Goal: Information Seeking & Learning: Learn about a topic

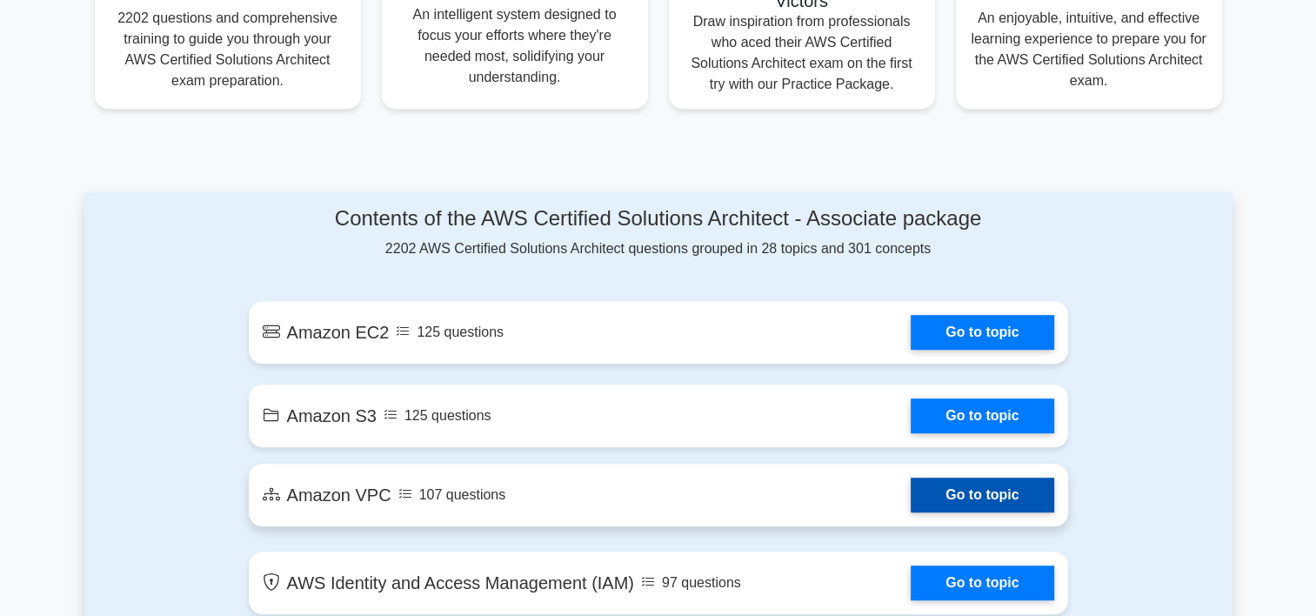
scroll to position [783, 0]
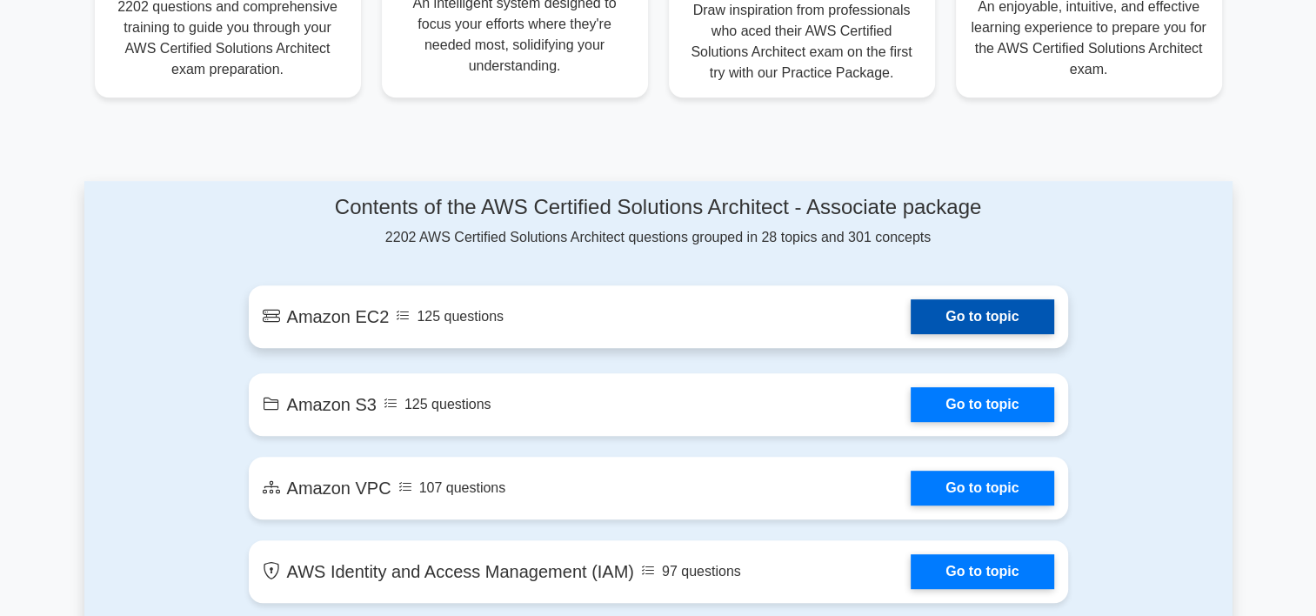
click at [988, 317] on link "Go to topic" at bounding box center [982, 316] width 143 height 35
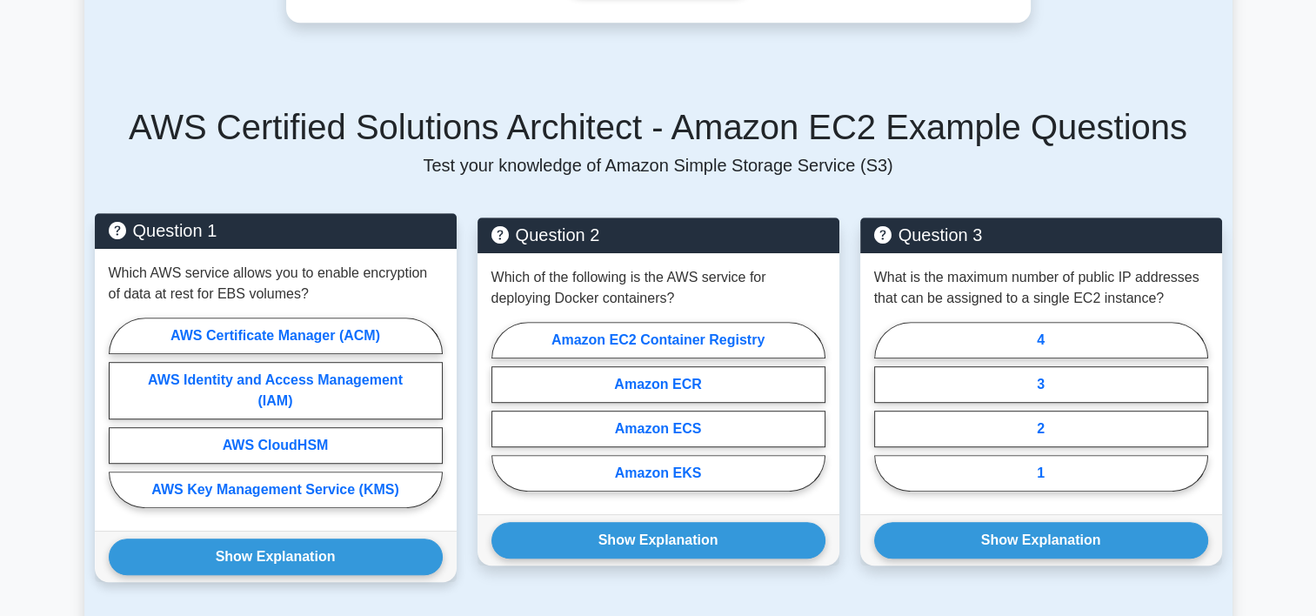
scroll to position [1044, 0]
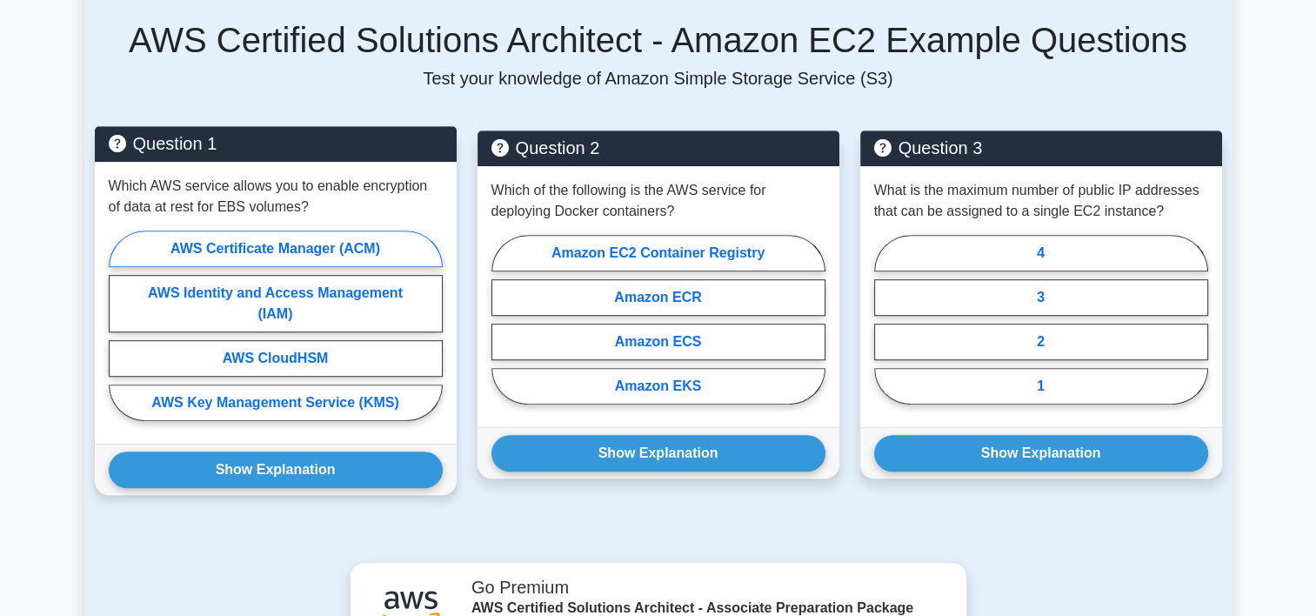
click at [368, 250] on label "AWS Certificate Manager (ACM)" at bounding box center [276, 249] width 334 height 37
click at [120, 325] on input "AWS Certificate Manager (ACM)" at bounding box center [114, 330] width 11 height 11
radio input "true"
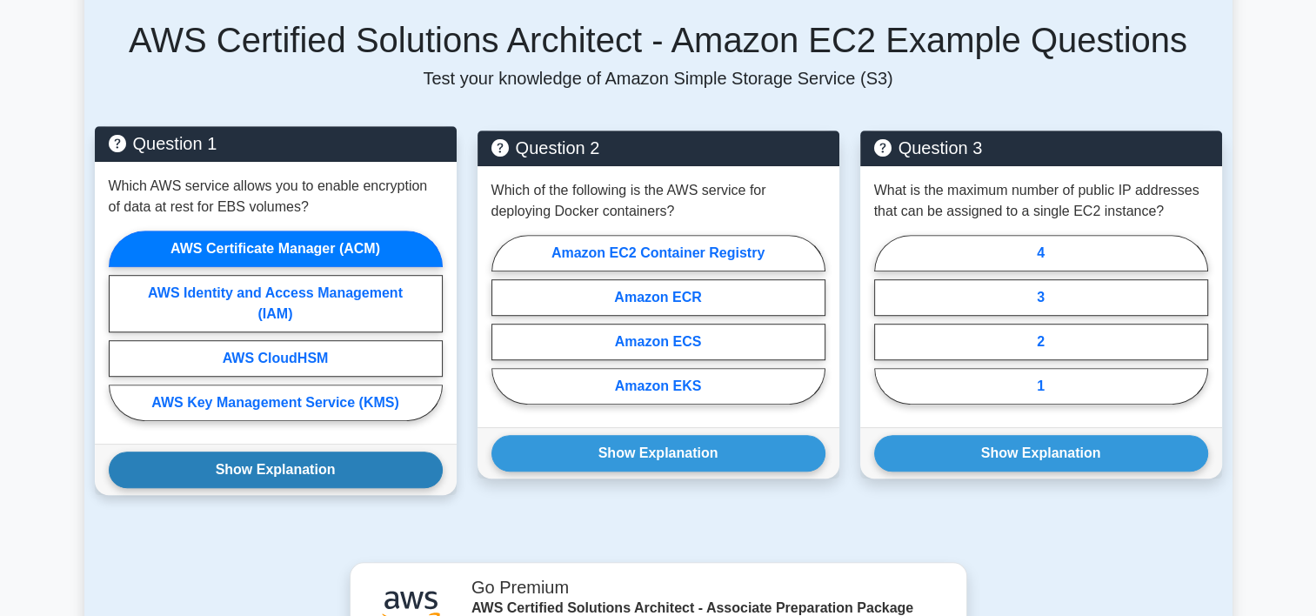
click at [328, 473] on button "Show Explanation" at bounding box center [276, 470] width 334 height 37
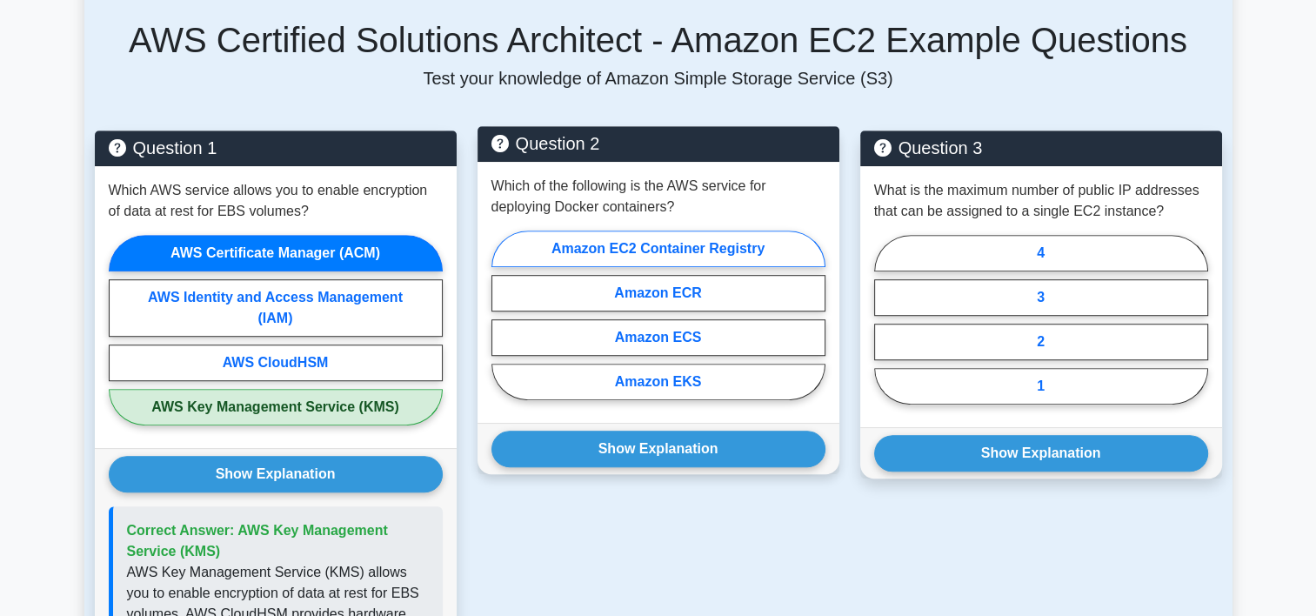
click at [731, 244] on label "Amazon EC2 Container Registry" at bounding box center [659, 249] width 334 height 37
click at [503, 315] on input "Amazon EC2 Container Registry" at bounding box center [497, 320] width 11 height 11
radio input "true"
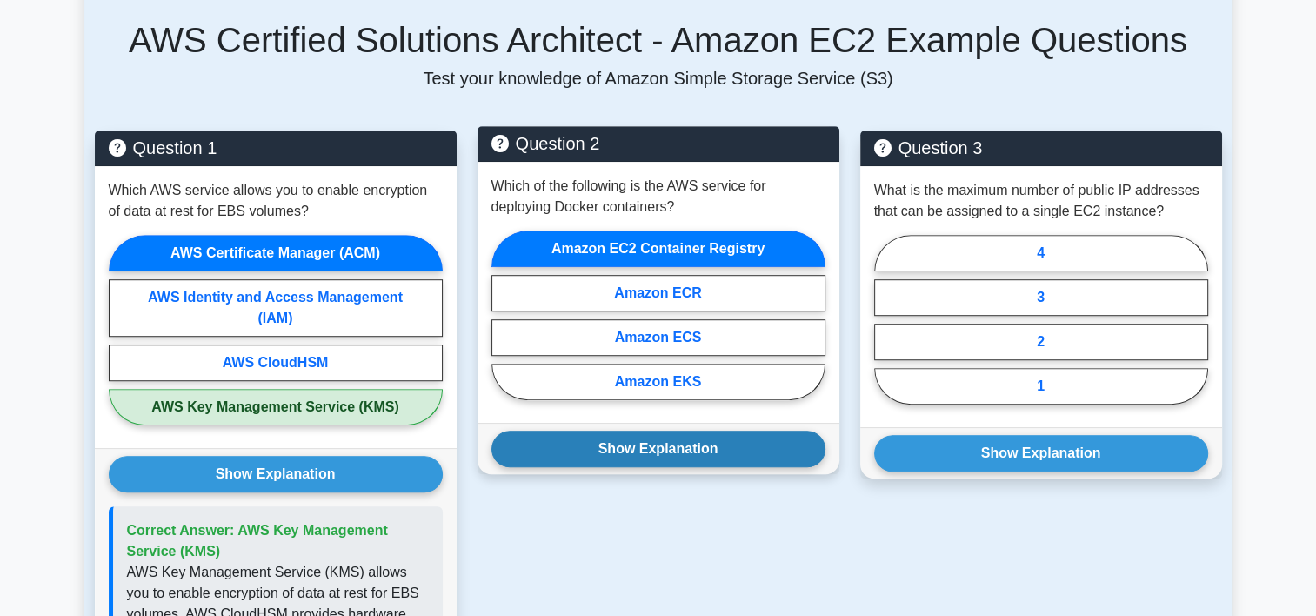
click at [679, 448] on button "Show Explanation" at bounding box center [659, 449] width 334 height 37
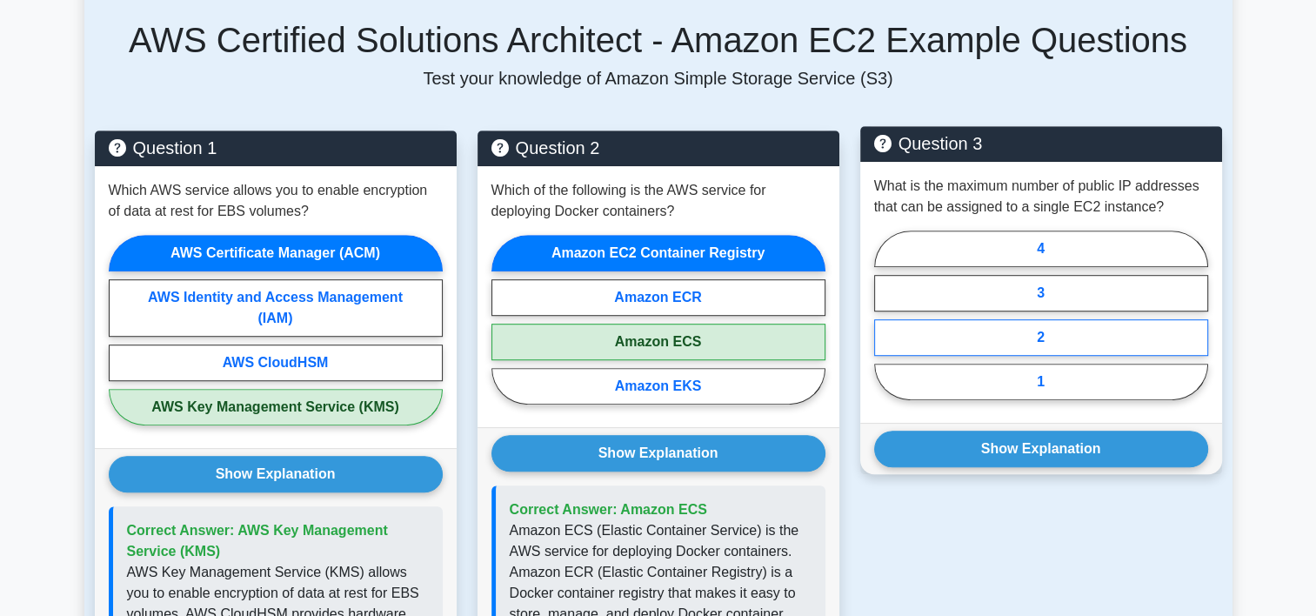
click at [1066, 334] on label "2" at bounding box center [1041, 337] width 334 height 37
click at [886, 326] on input "2" at bounding box center [879, 320] width 11 height 11
radio input "true"
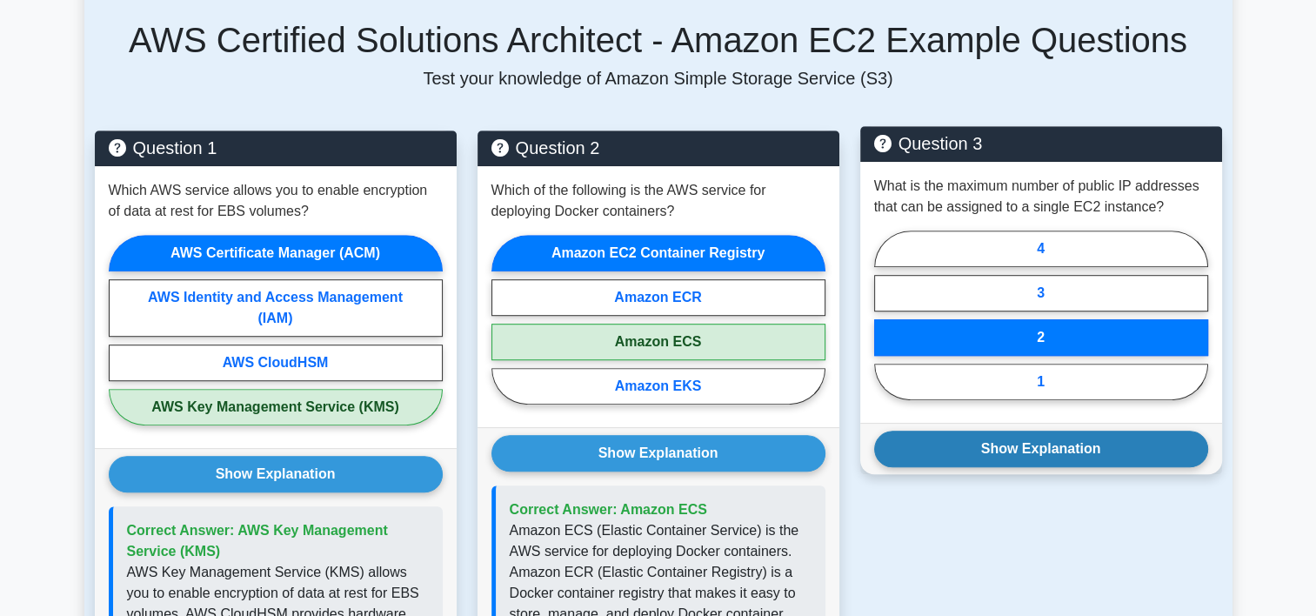
click at [1095, 449] on button "Show Explanation" at bounding box center [1041, 449] width 334 height 37
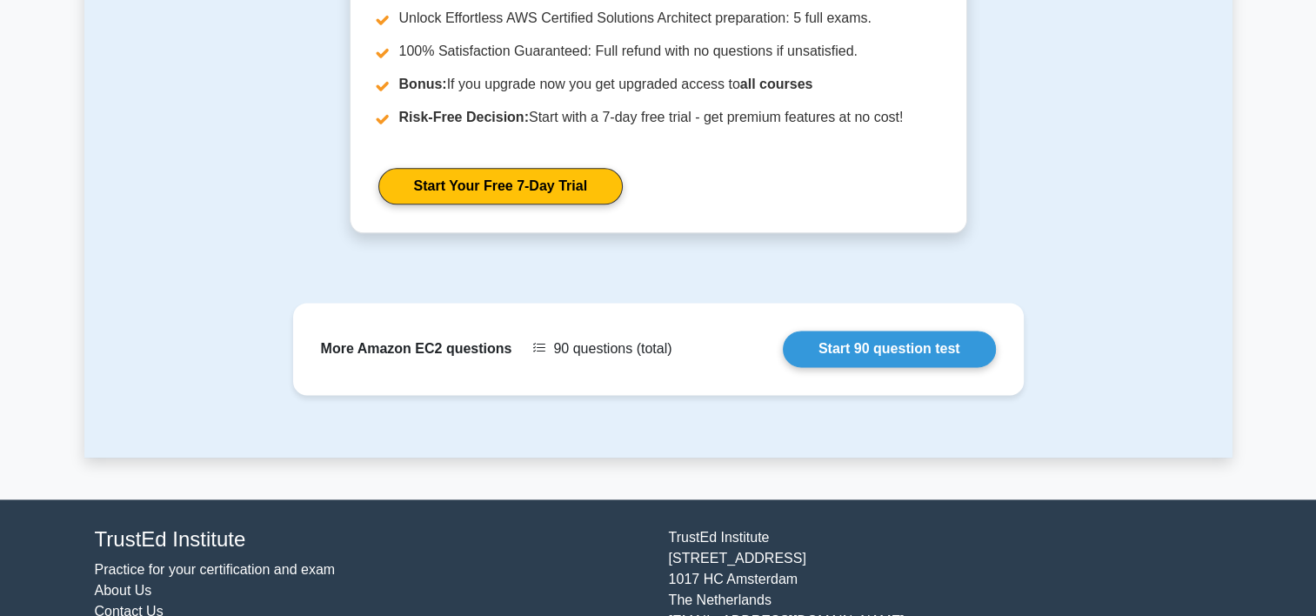
scroll to position [2175, 0]
